Goal: Information Seeking & Learning: Learn about a topic

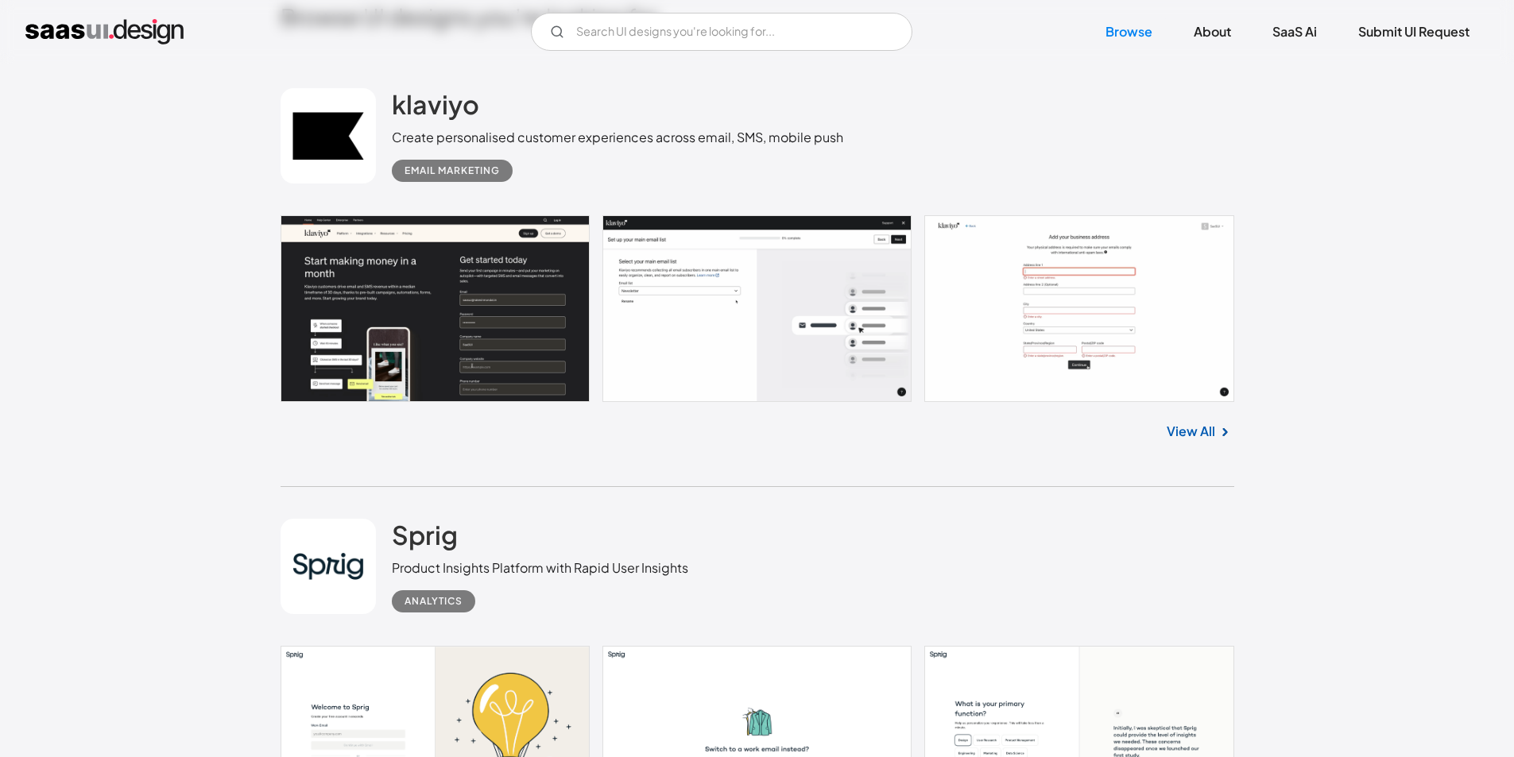
scroll to position [636, 0]
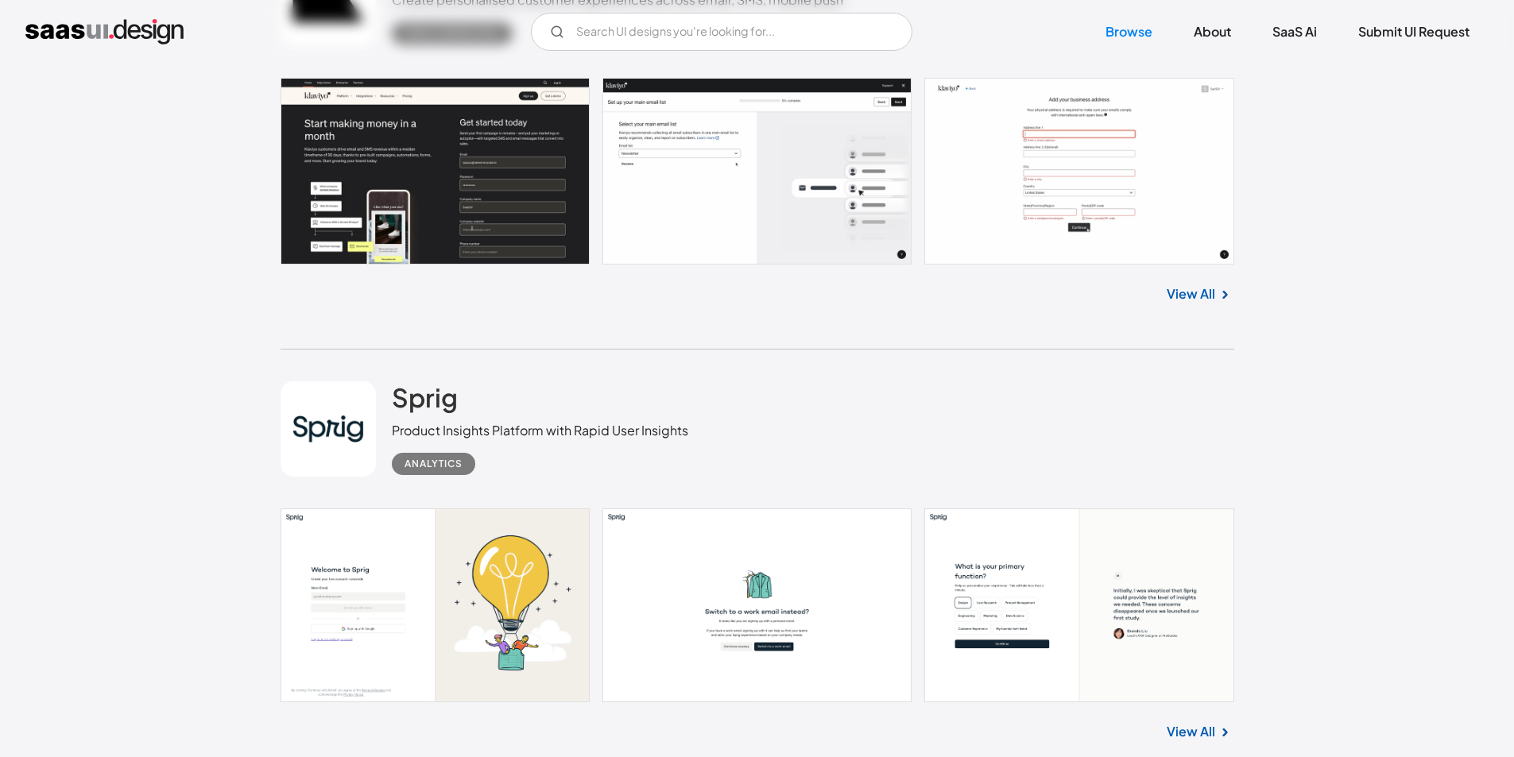
click at [553, 587] on link at bounding box center [758, 606] width 954 height 194
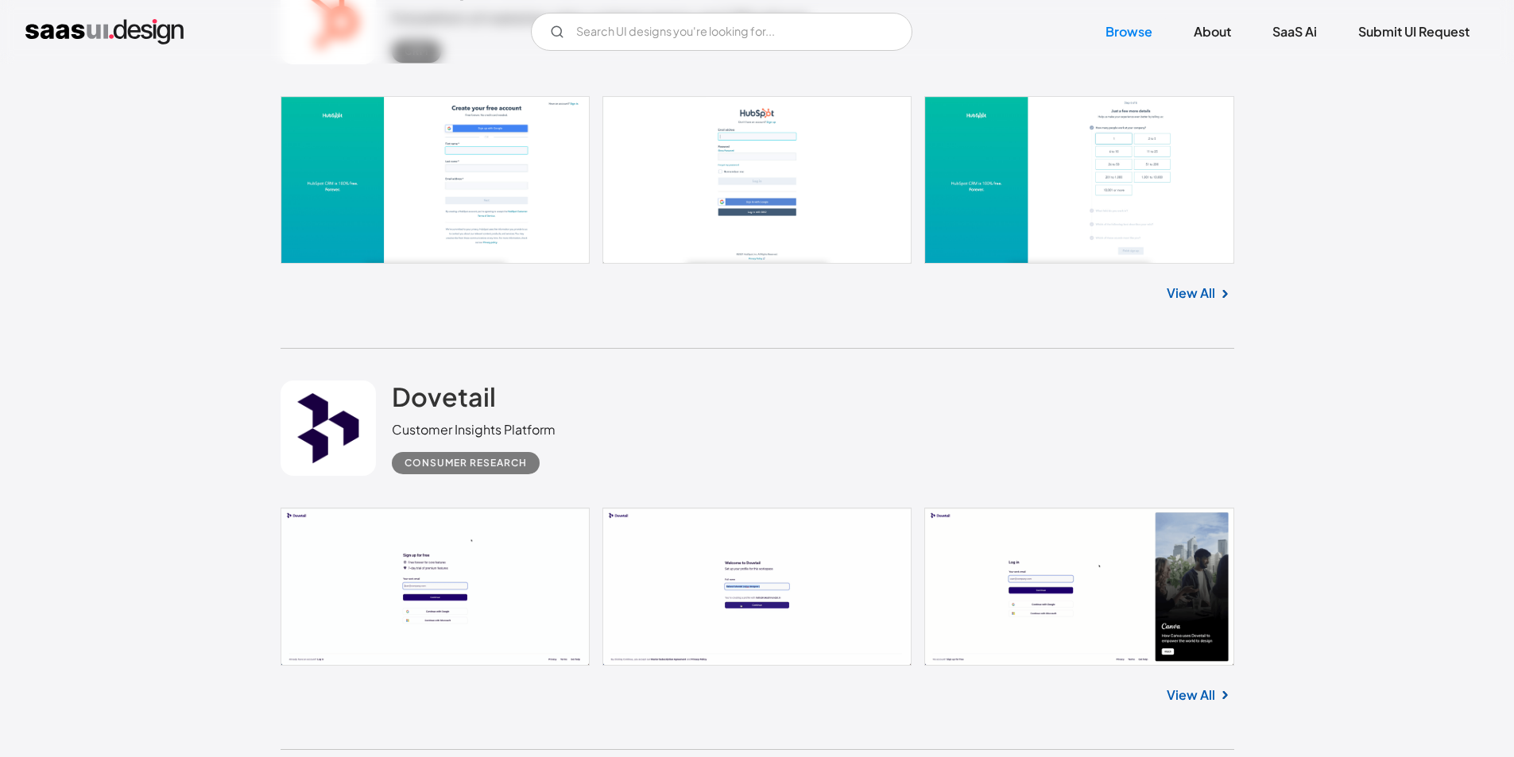
scroll to position [3338, 0]
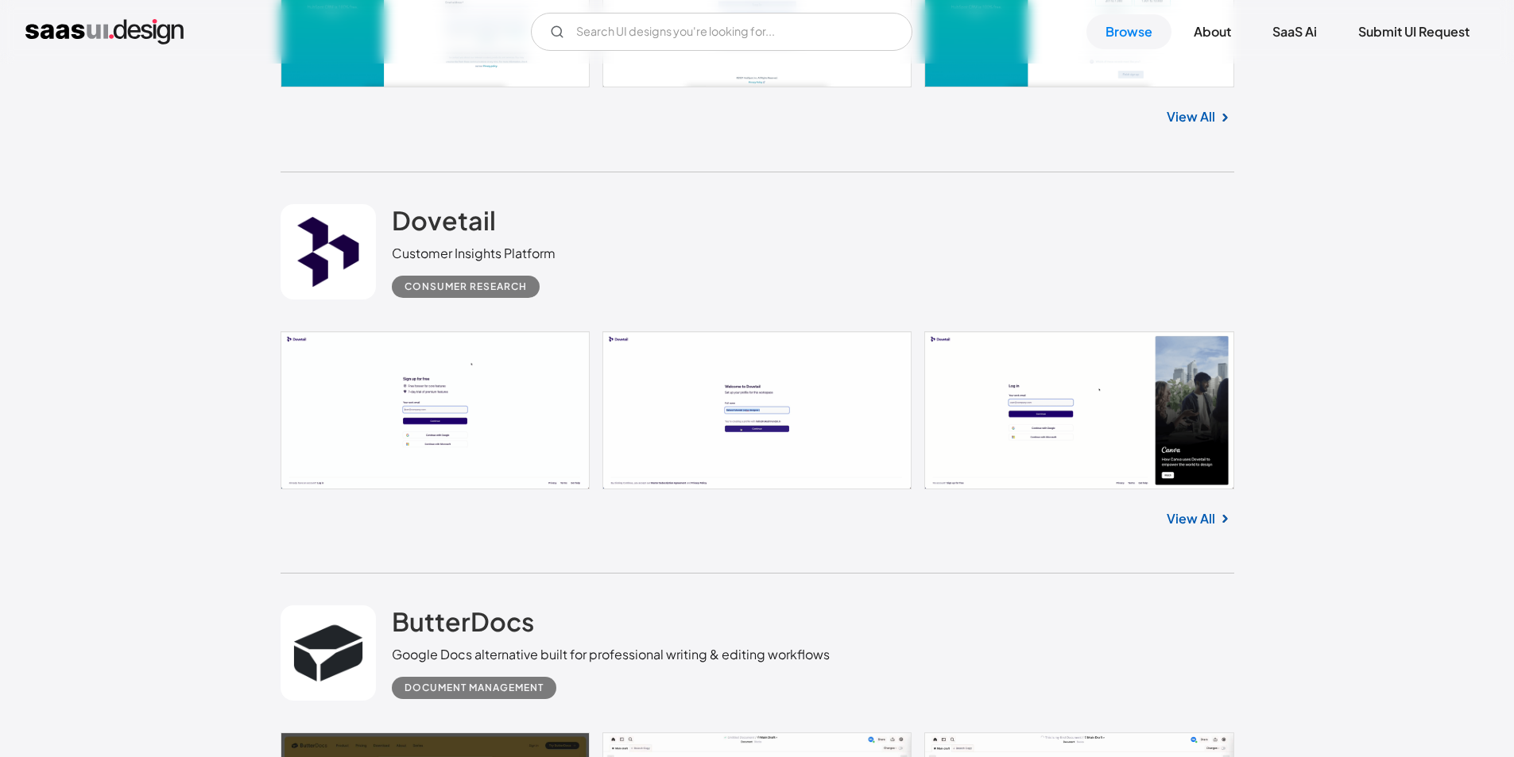
click at [987, 426] on link at bounding box center [758, 410] width 954 height 158
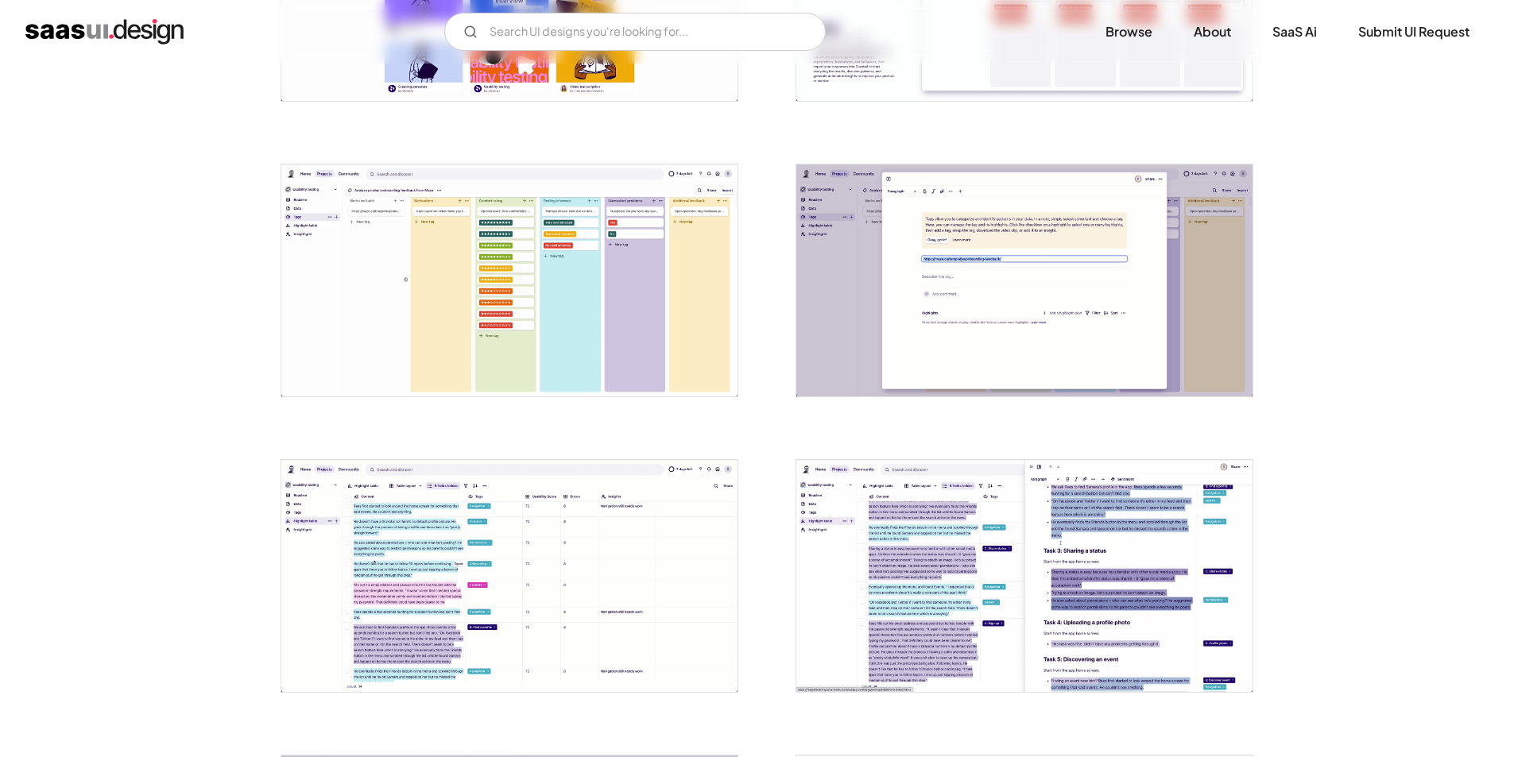
scroll to position [1748, 0]
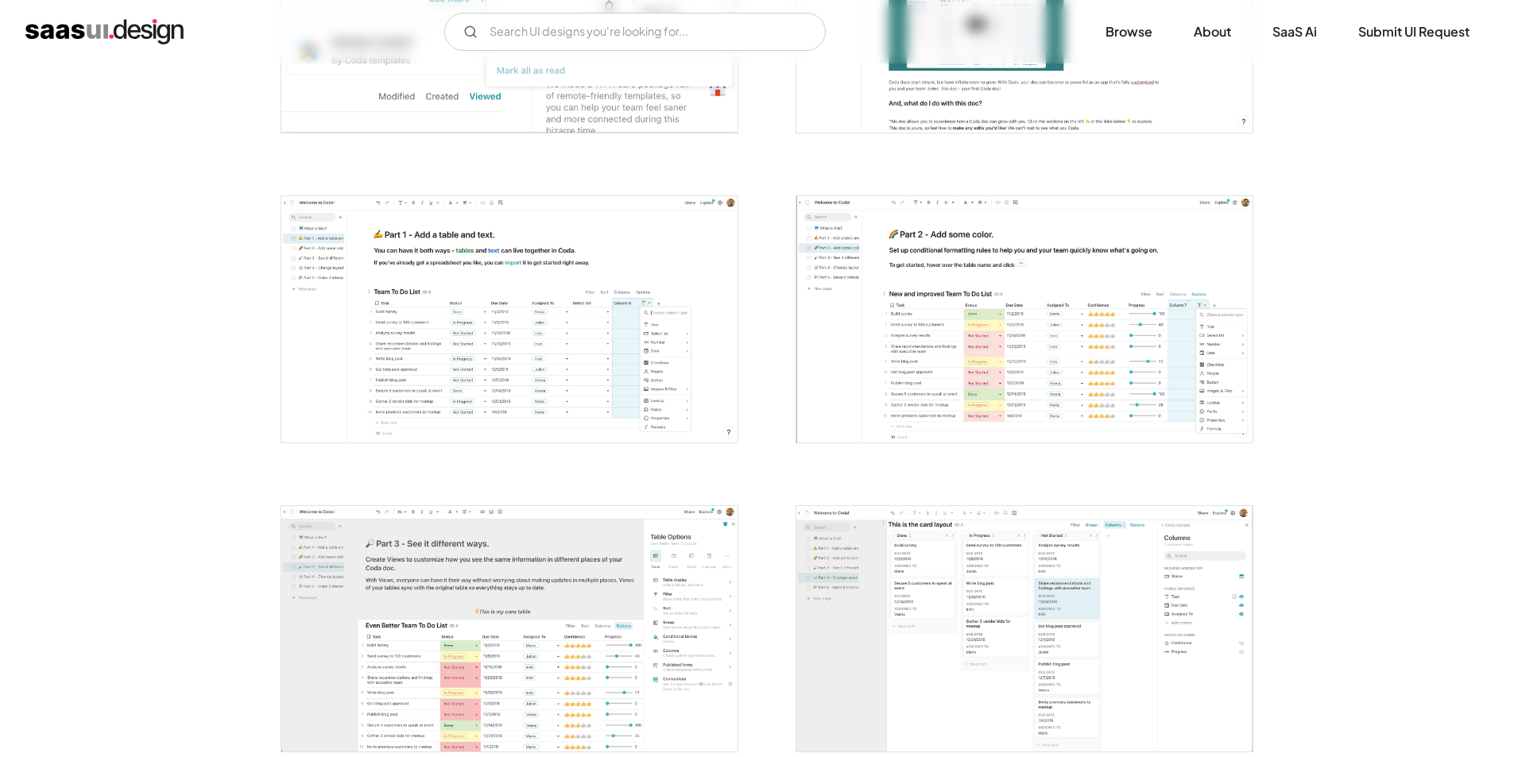
scroll to position [1113, 0]
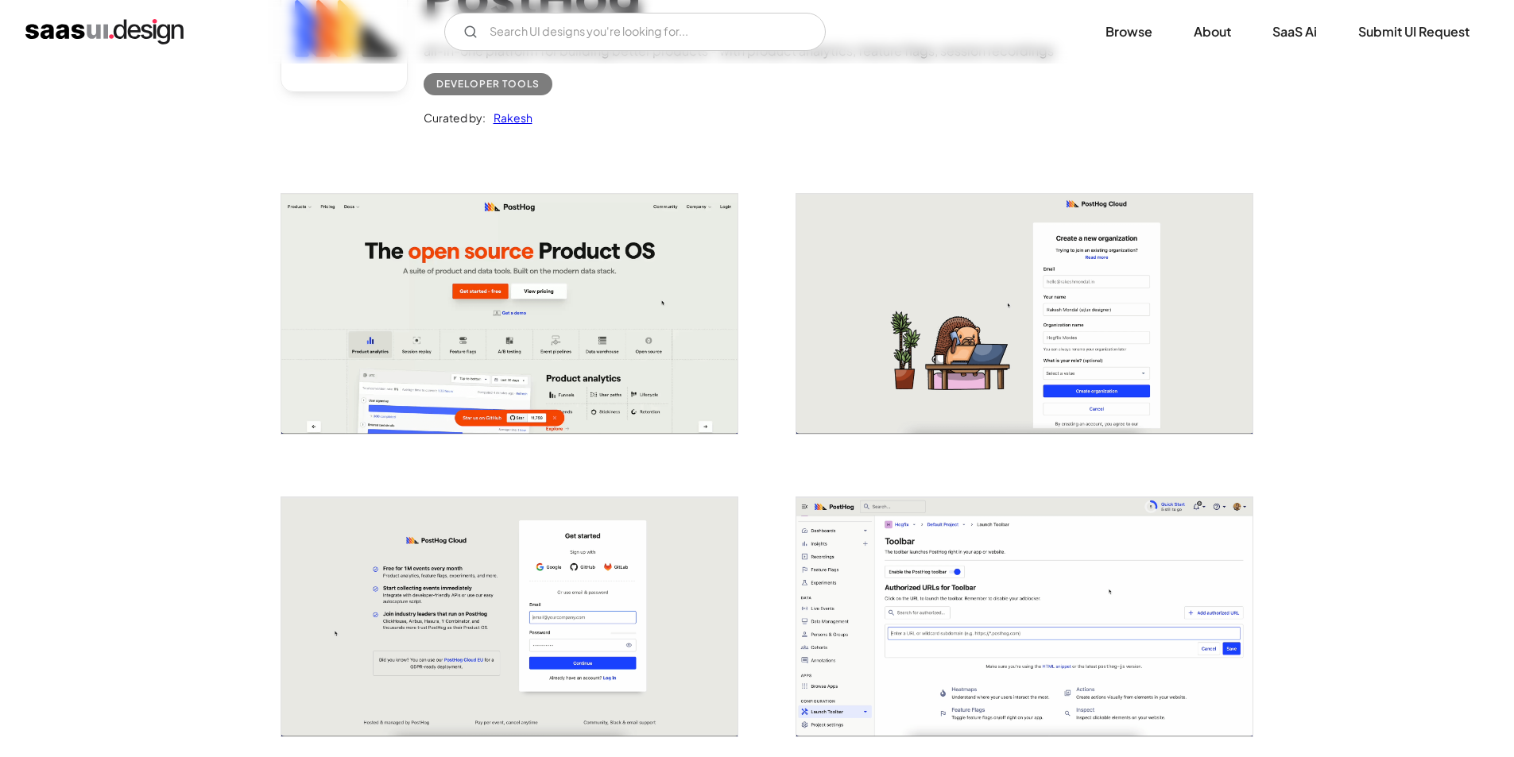
scroll to position [159, 0]
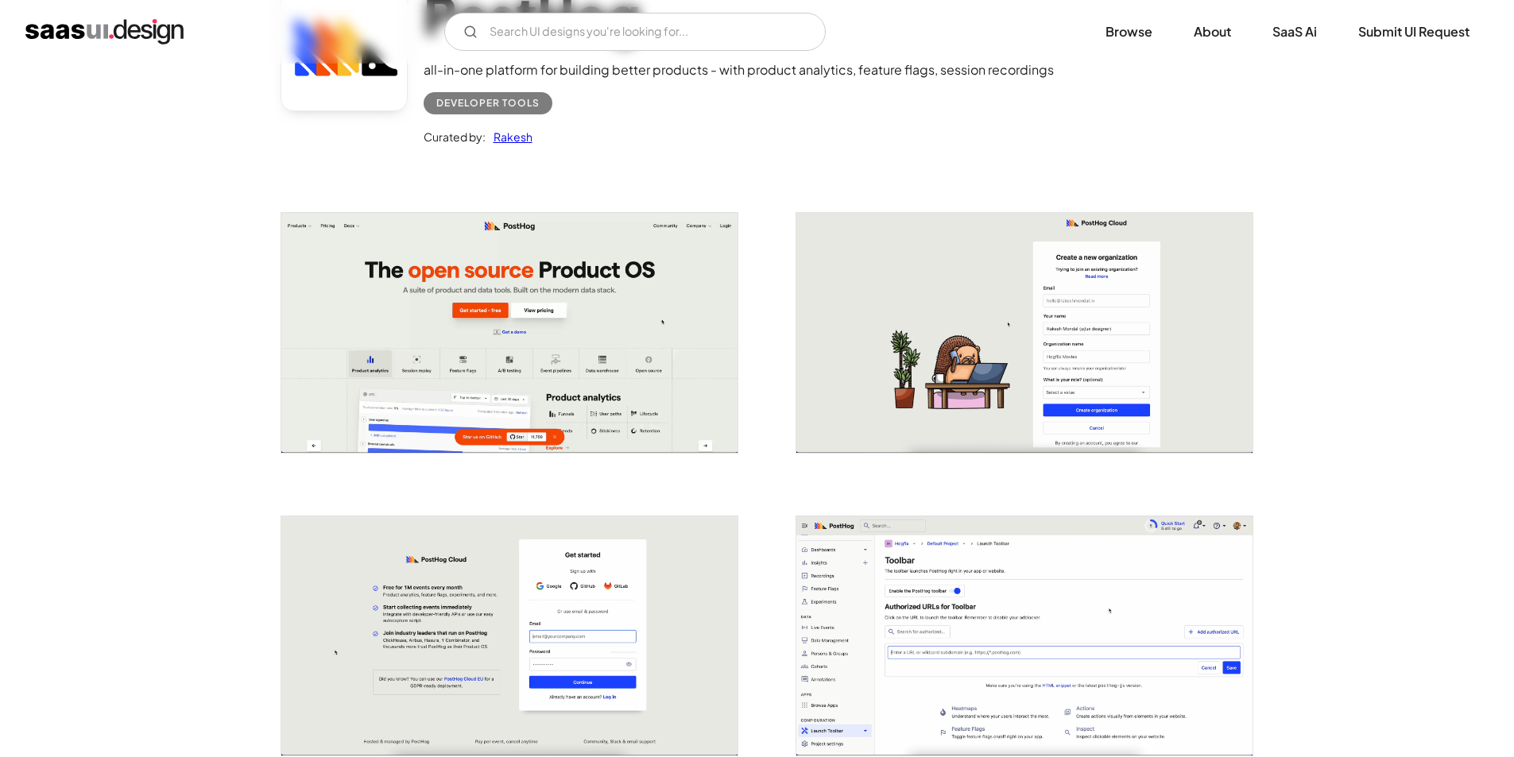
click at [922, 297] on img at bounding box center [1024, 333] width 456 height 240
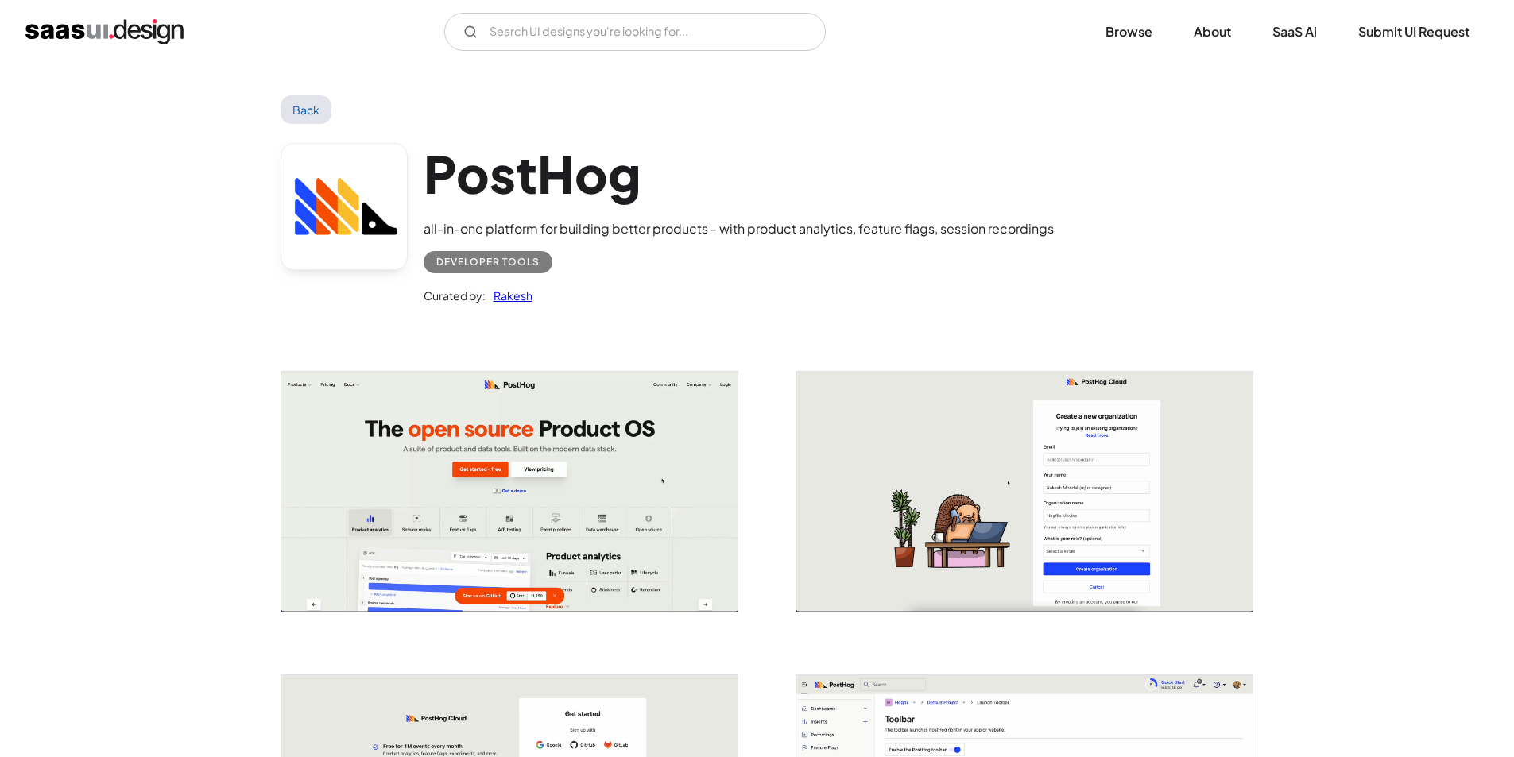
click at [893, 412] on img at bounding box center [1024, 492] width 456 height 240
drag, startPoint x: 893, startPoint y: 412, endPoint x: 862, endPoint y: 456, distance: 54.2
click at [862, 456] on img at bounding box center [1024, 492] width 456 height 240
drag, startPoint x: 862, startPoint y: 456, endPoint x: 960, endPoint y: 461, distance: 97.9
click at [960, 461] on img at bounding box center [1024, 492] width 456 height 240
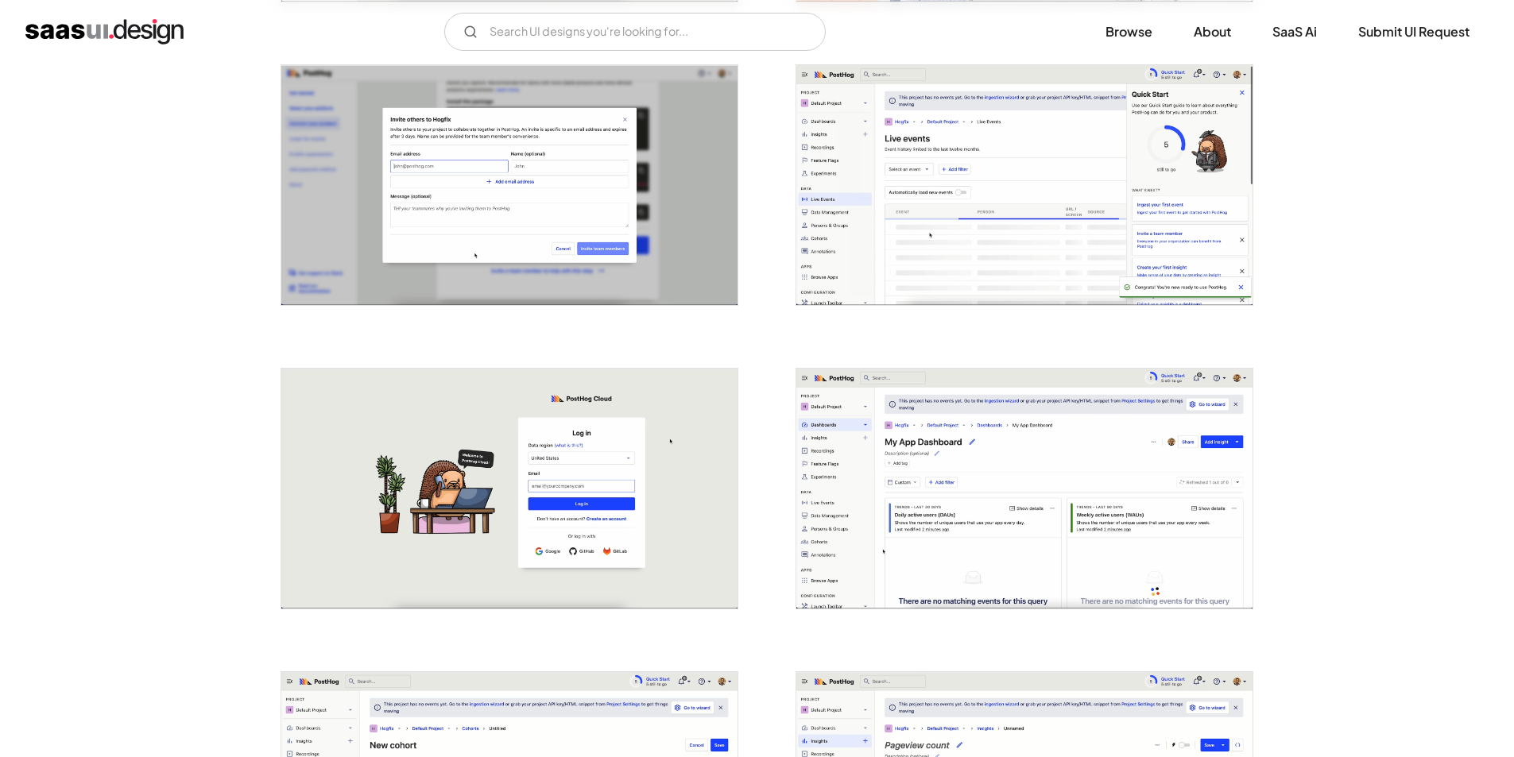
scroll to position [2146, 0]
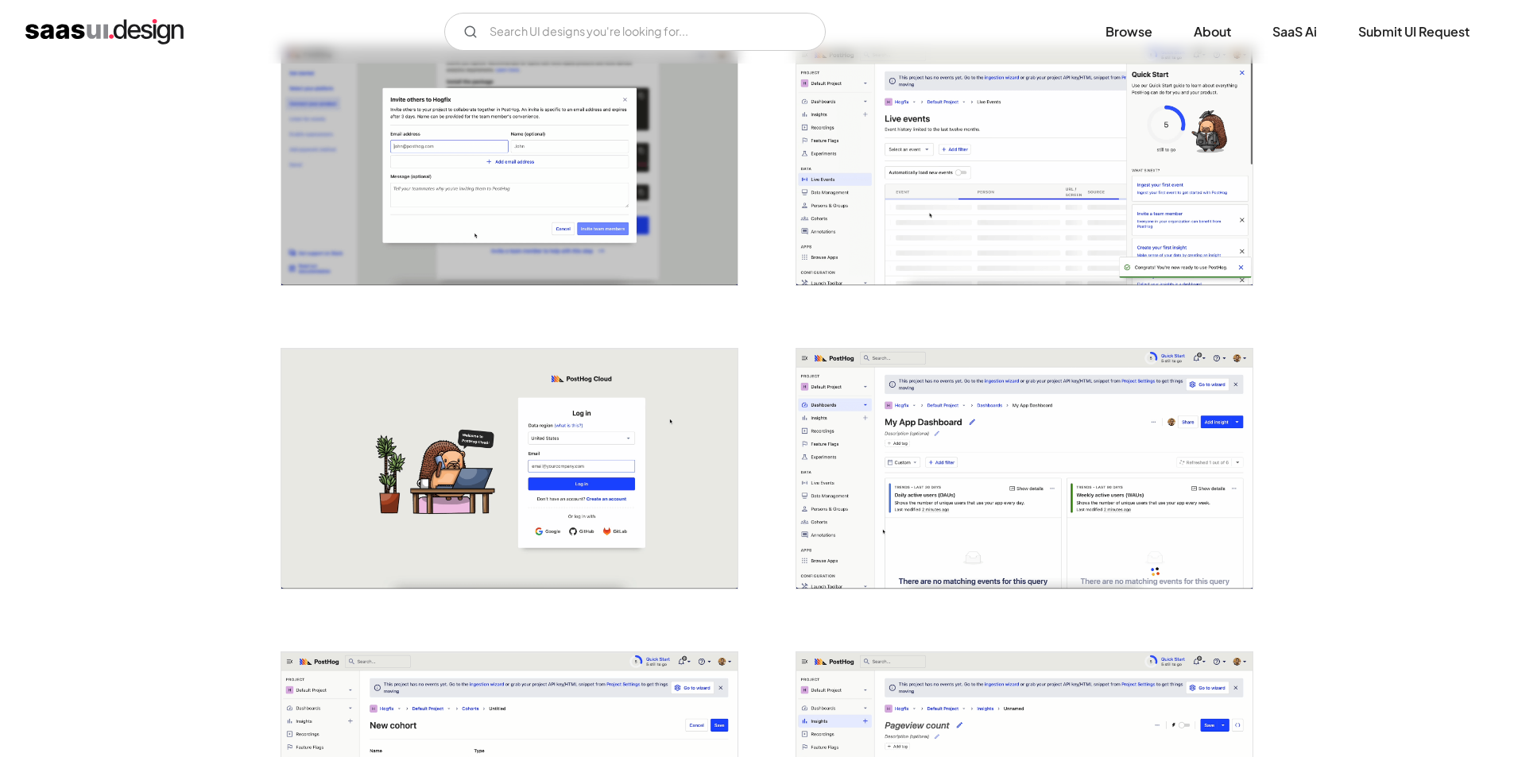
drag, startPoint x: 616, startPoint y: 510, endPoint x: 556, endPoint y: 451, distance: 84.3
click at [556, 451] on img at bounding box center [509, 469] width 456 height 240
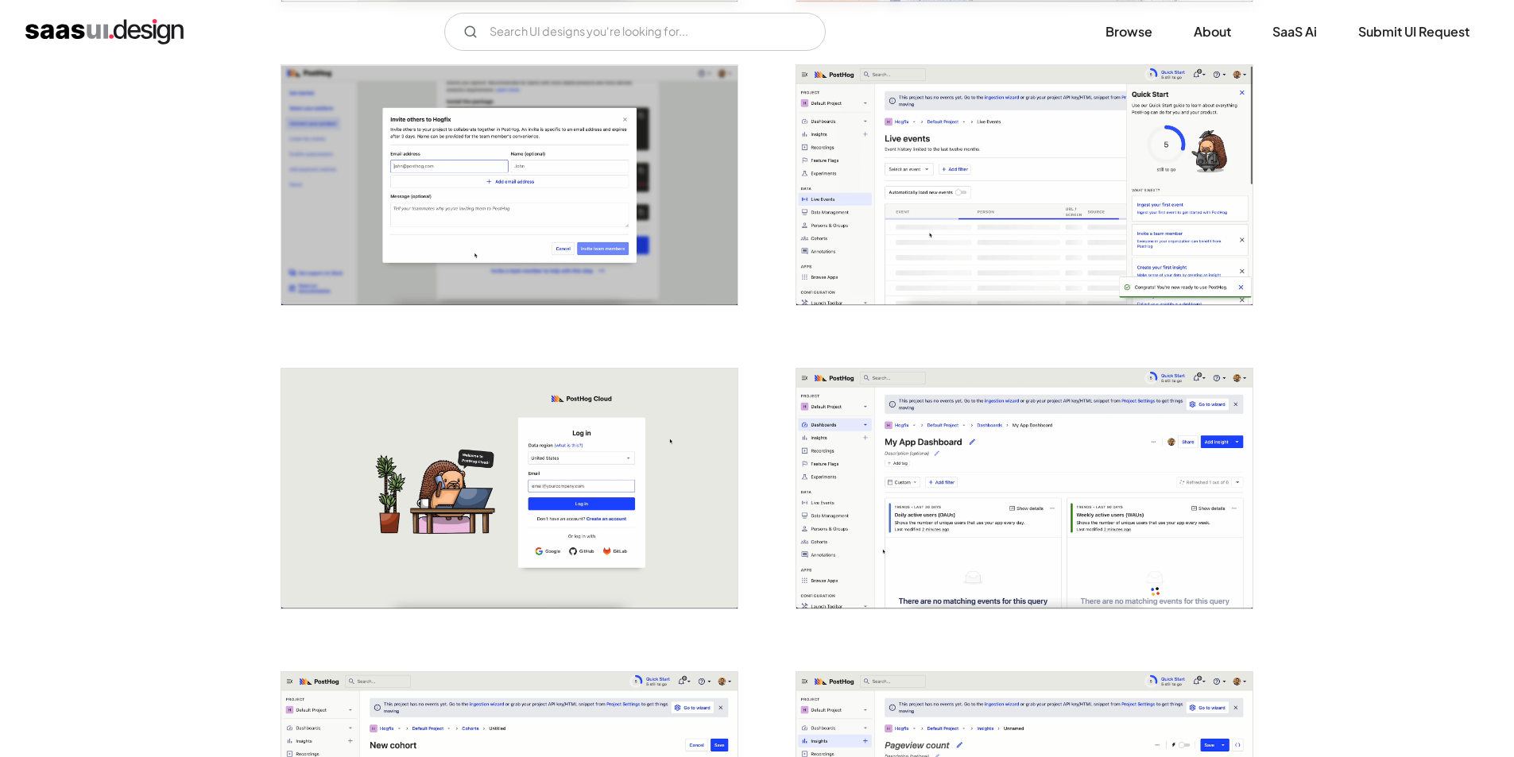
scroll to position [2384, 0]
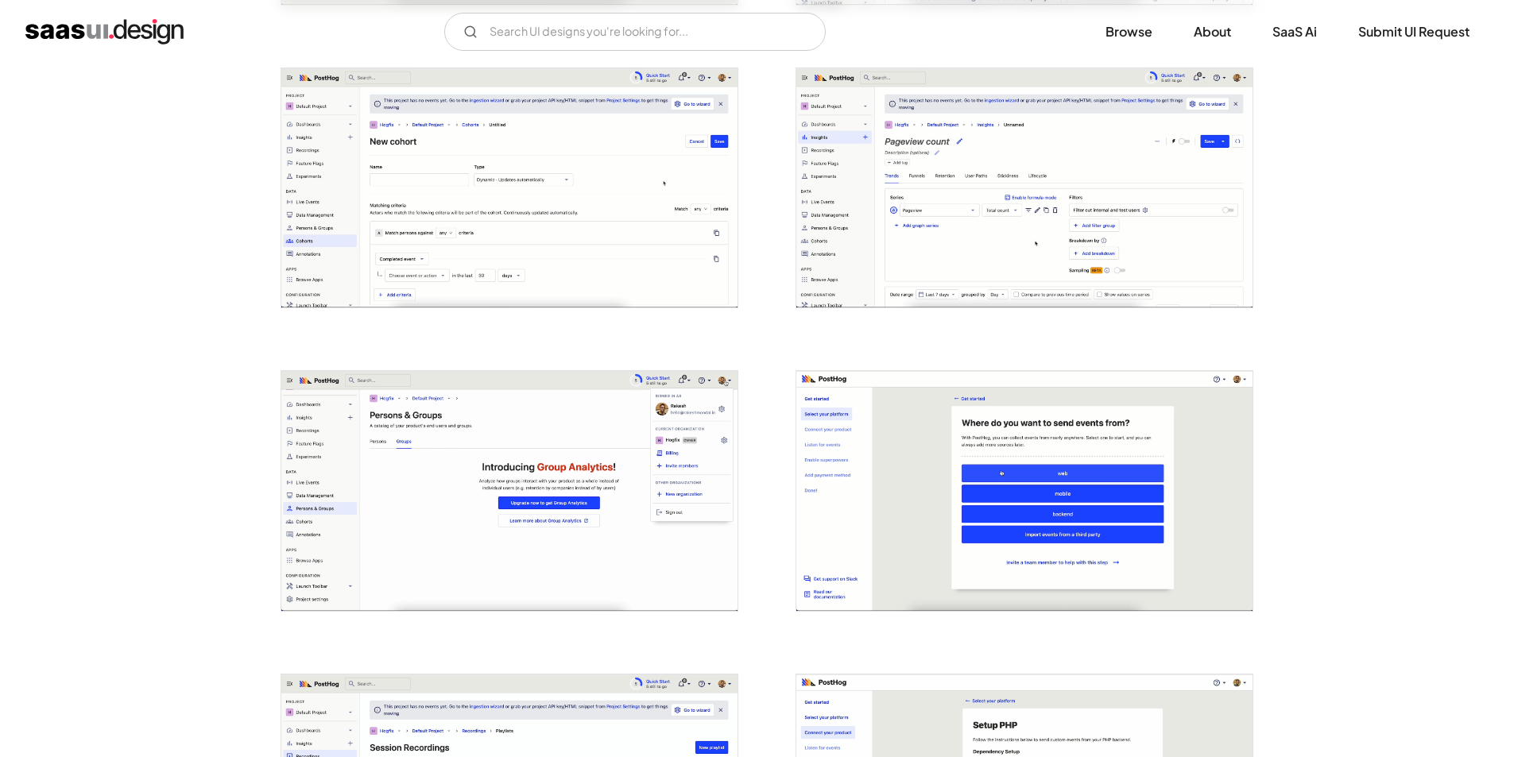
scroll to position [3020, 0]
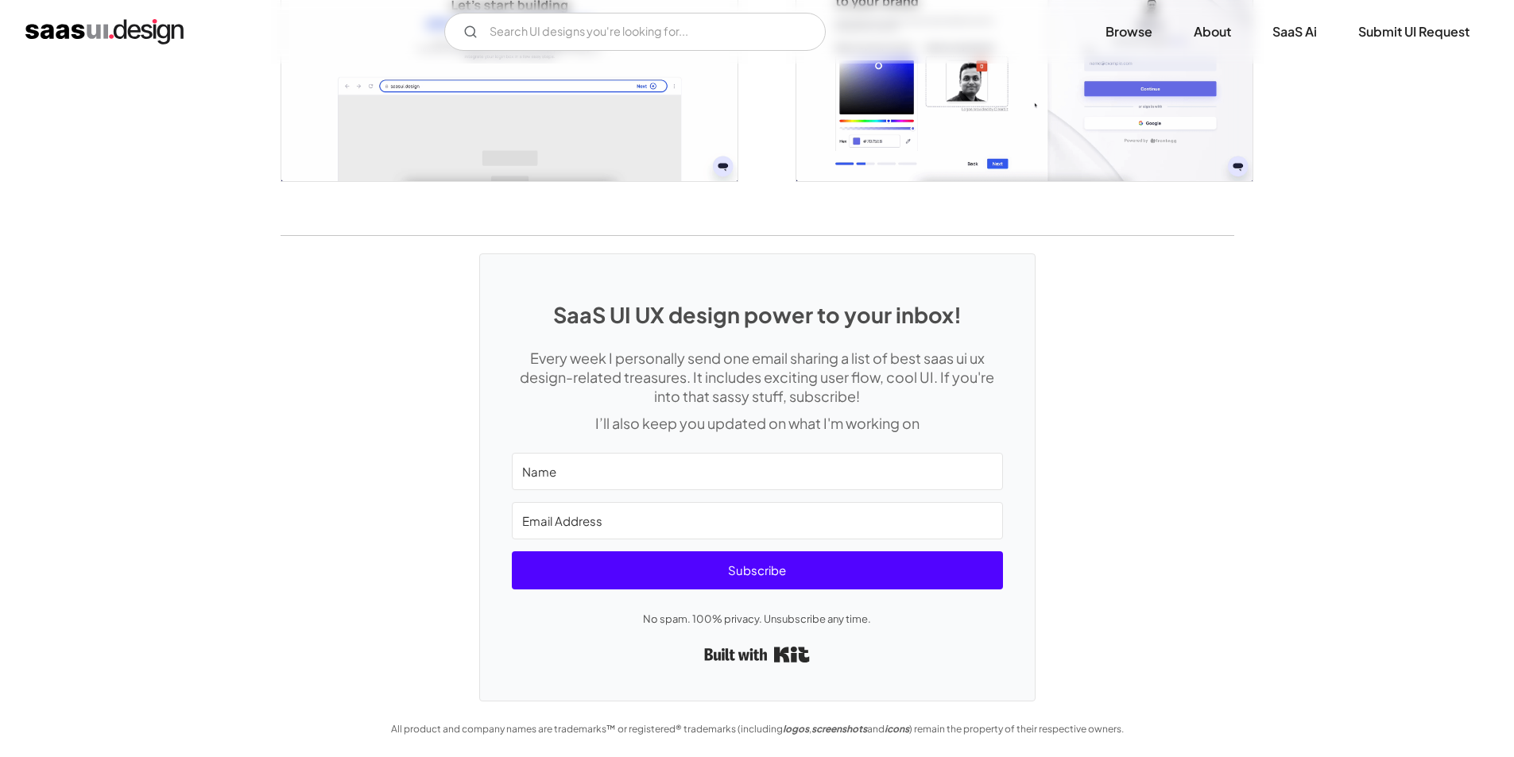
scroll to position [3193, 0]
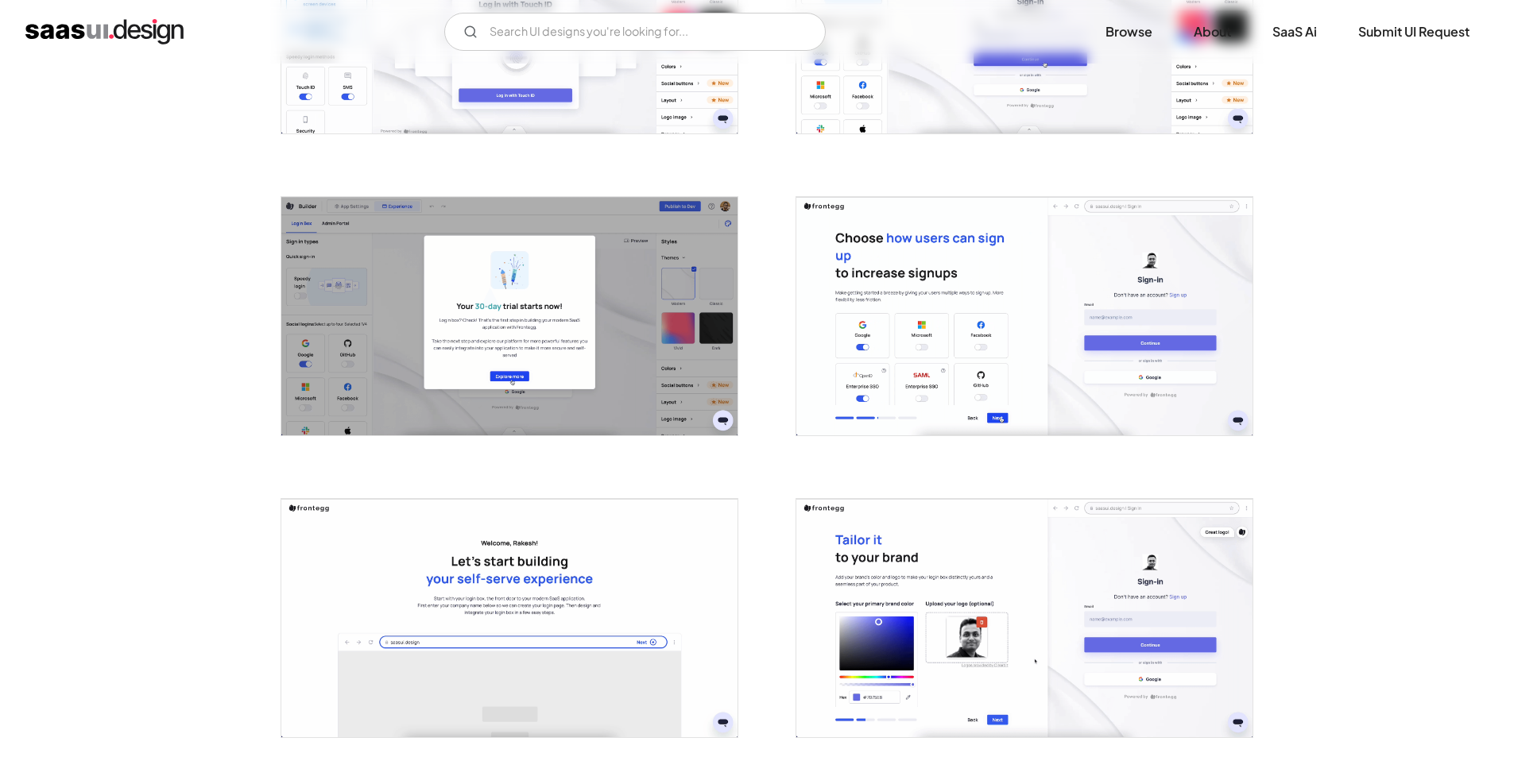
click at [548, 325] on img at bounding box center [509, 316] width 456 height 238
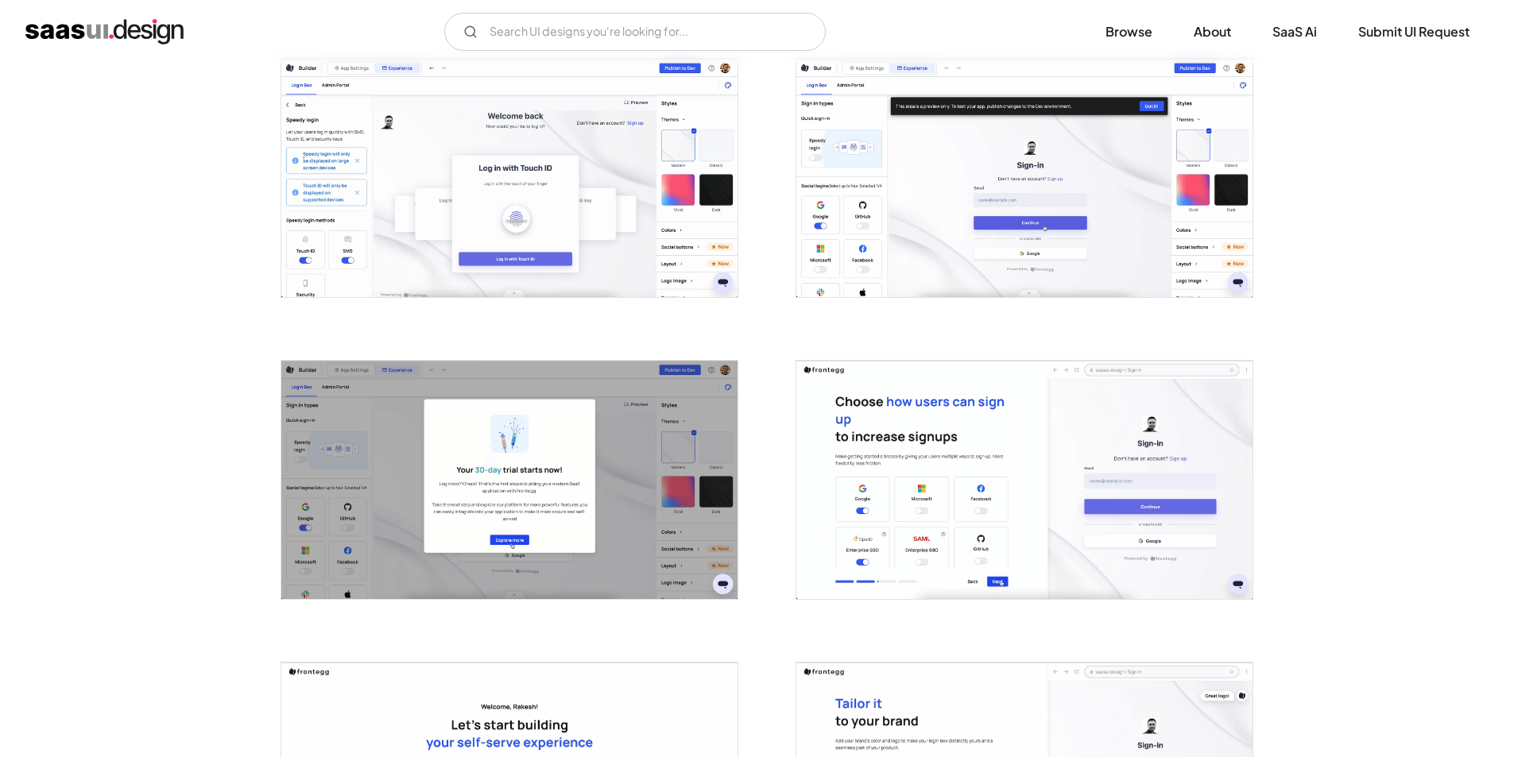
scroll to position [2782, 0]
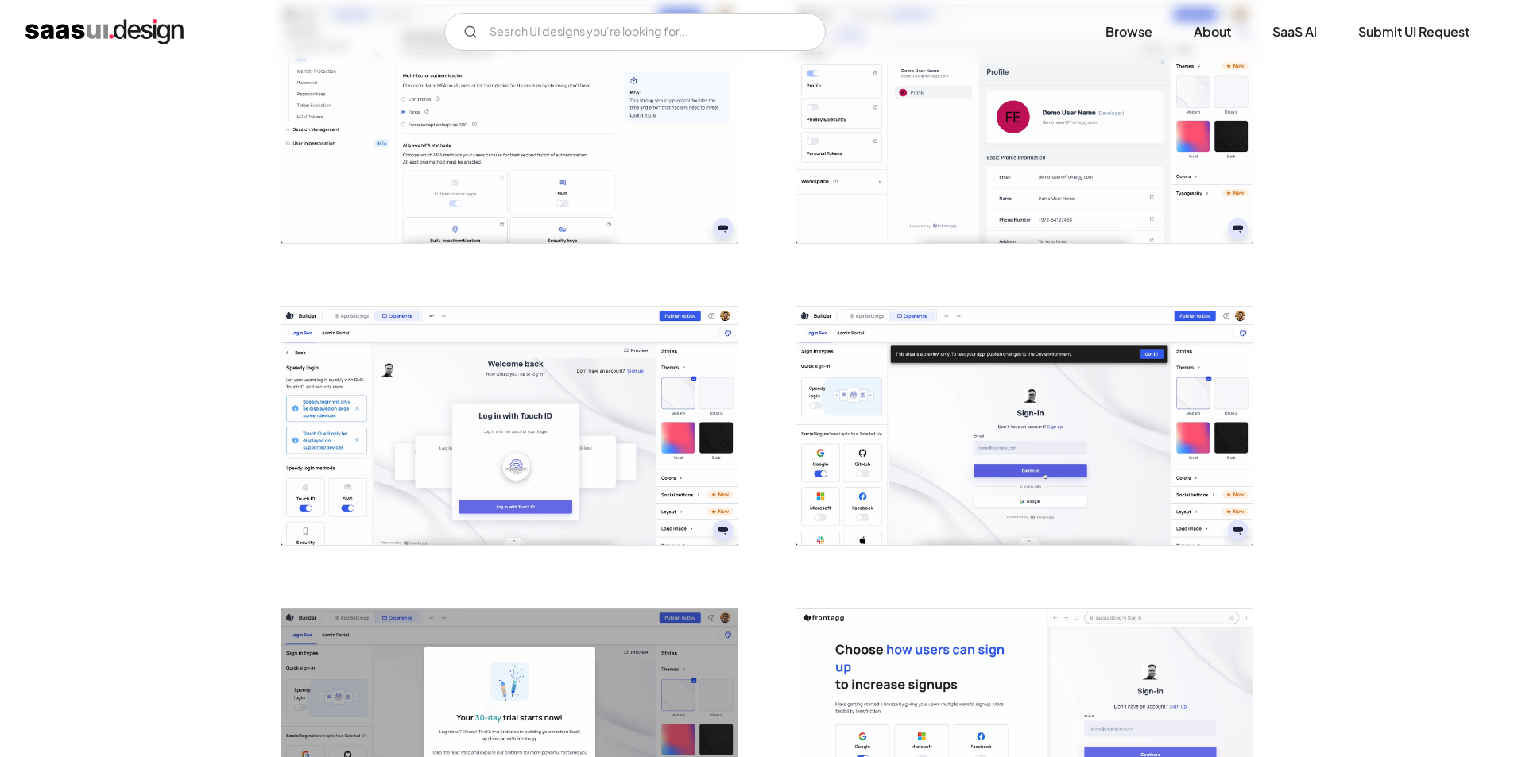
click at [1026, 383] on img at bounding box center [1024, 426] width 456 height 238
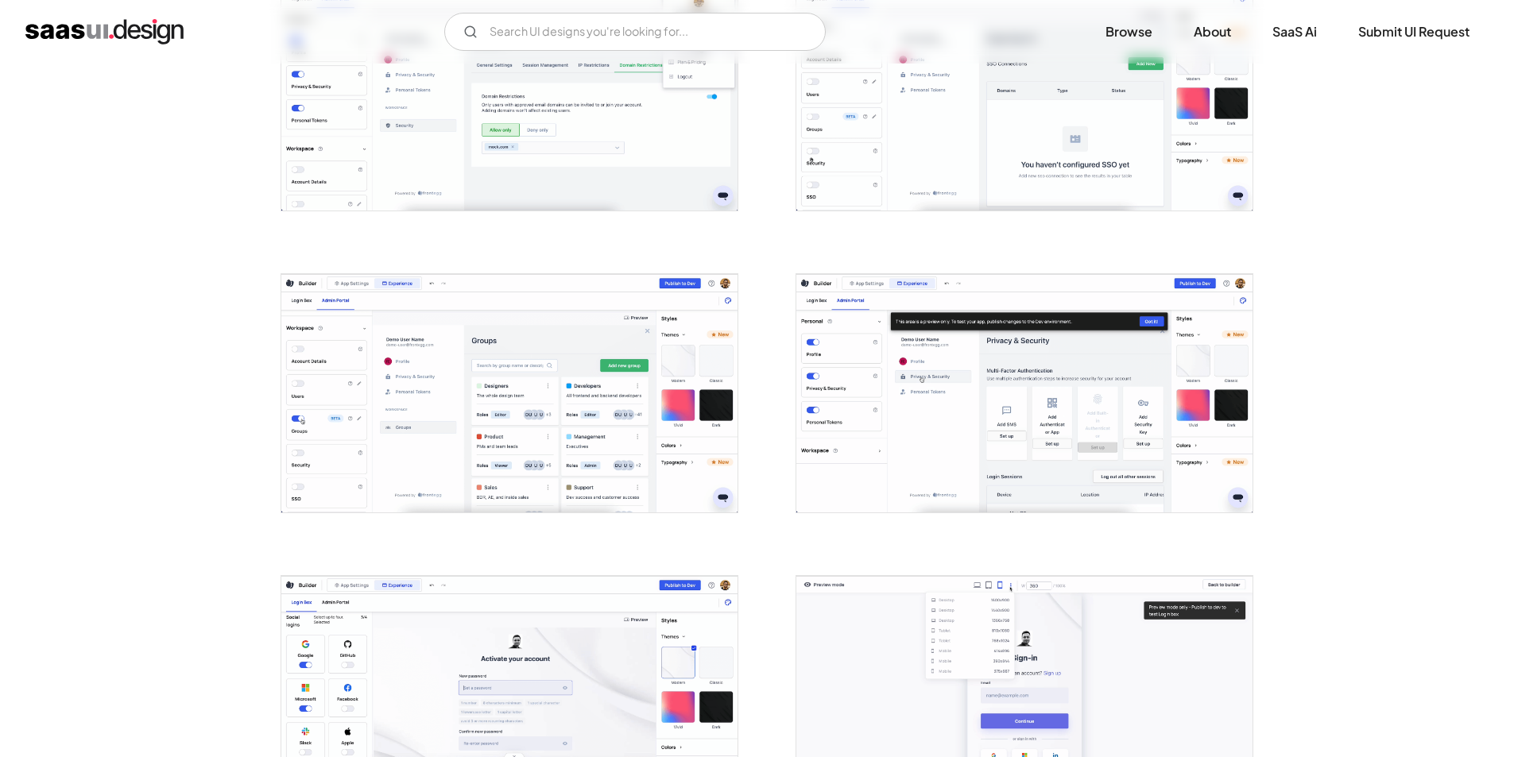
scroll to position [1669, 0]
